Goal: Task Accomplishment & Management: Manage account settings

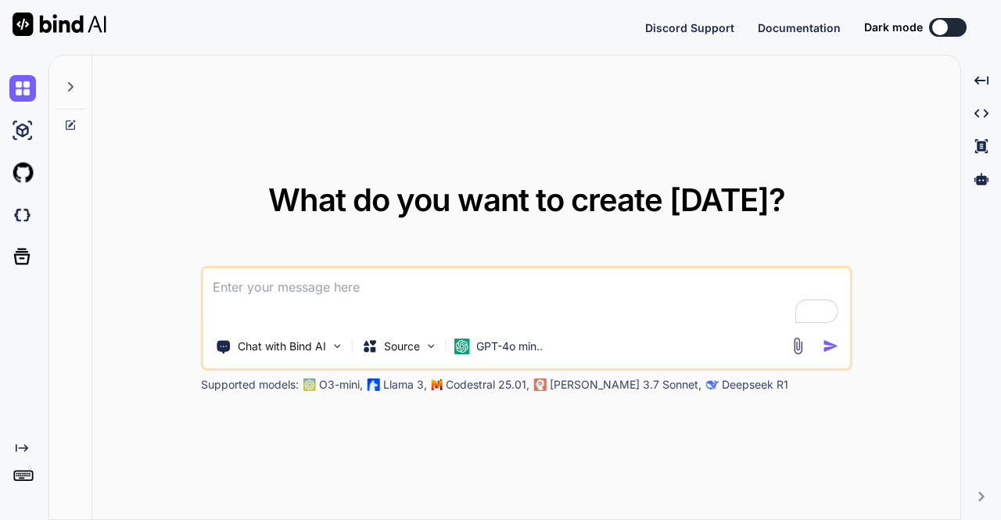
type textarea "x"
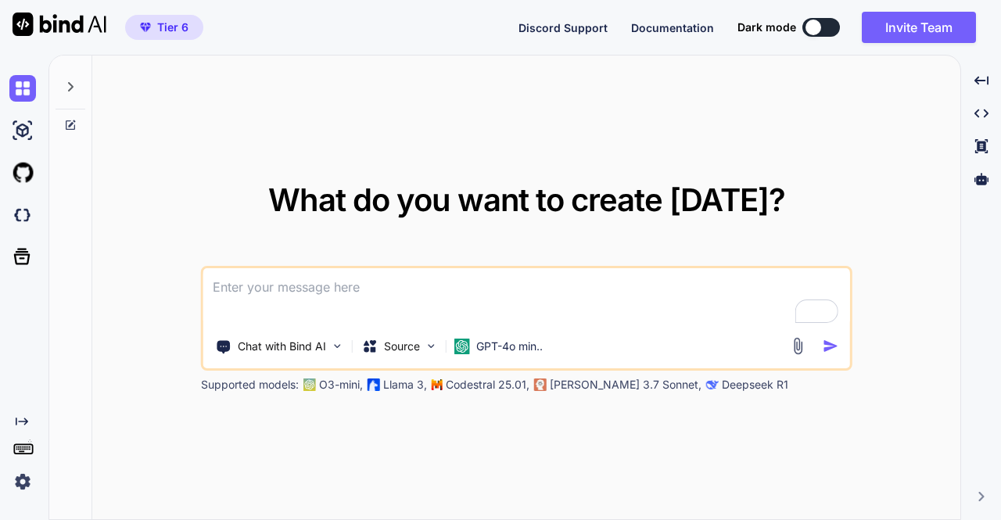
click at [5, 486] on div "Created with Pixso." at bounding box center [21, 455] width 42 height 80
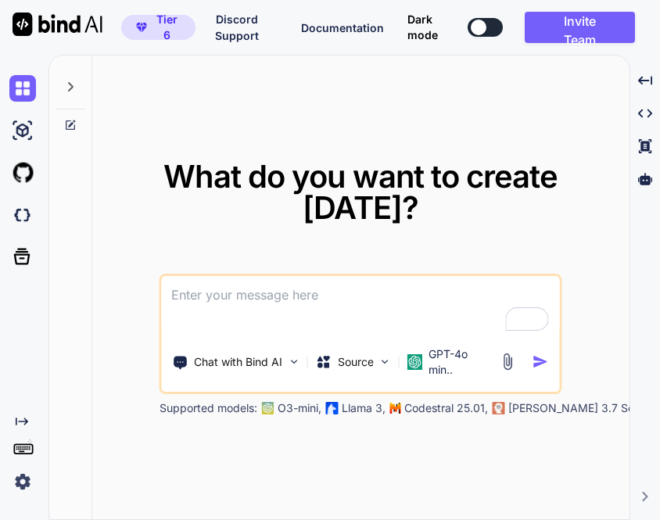
click at [31, 490] on img at bounding box center [22, 482] width 27 height 27
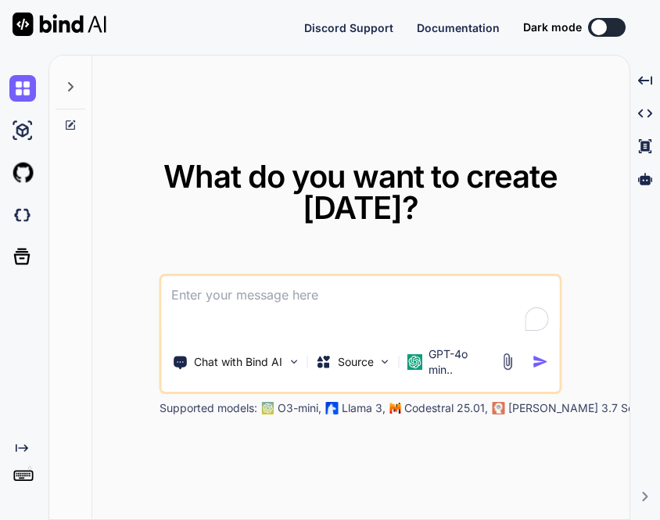
type textarea "x"
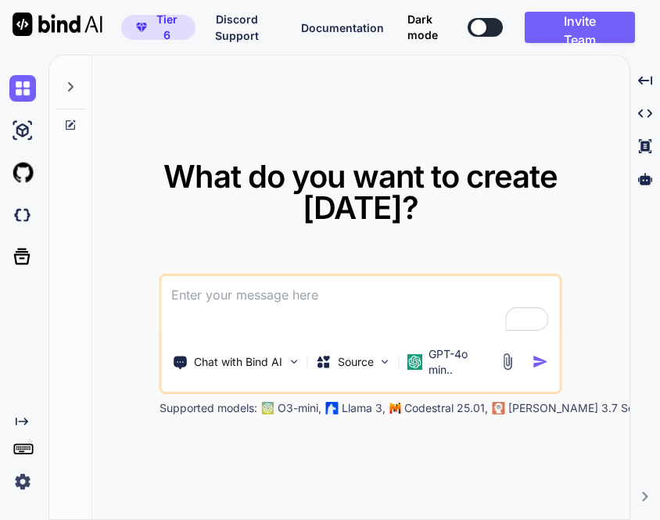
click at [16, 484] on img at bounding box center [22, 482] width 27 height 27
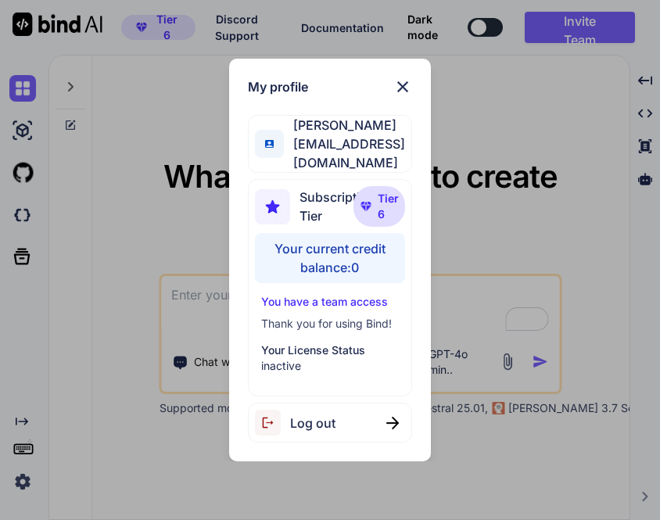
click at [194, 235] on div "My profile [PERSON_NAME] [PERSON_NAME][EMAIL_ADDRESS][DOMAIN_NAME] Subscription…" at bounding box center [330, 260] width 660 height 520
